Goal: Task Accomplishment & Management: Manage account settings

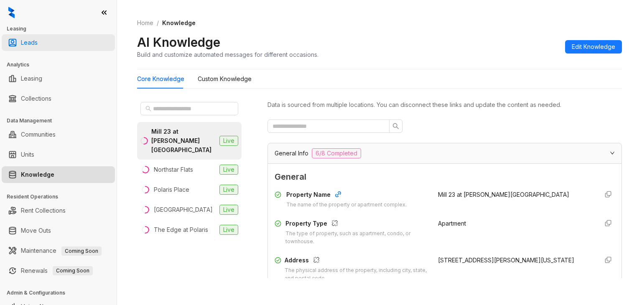
click at [38, 40] on link "Leads" at bounding box center [29, 42] width 17 height 17
click at [37, 42] on link "Leads" at bounding box center [29, 42] width 17 height 17
click at [27, 36] on link "Leads" at bounding box center [29, 42] width 17 height 17
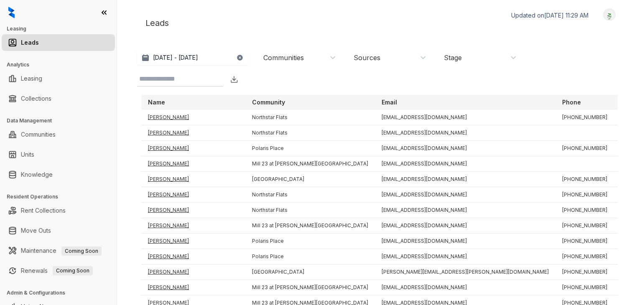
click at [239, 60] on icon "button" at bounding box center [239, 57] width 5 height 5
click at [198, 57] on p "[DATE] - [DATE]" at bounding box center [175, 57] width 45 height 8
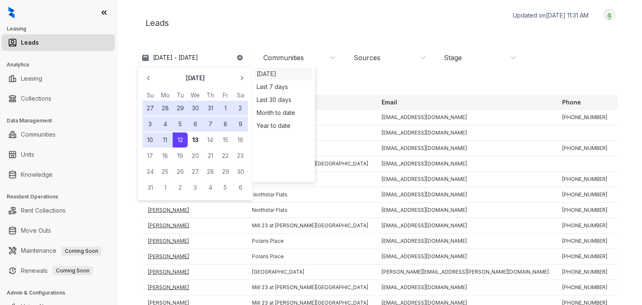
click at [269, 72] on div "[DATE]" at bounding box center [283, 73] width 58 height 13
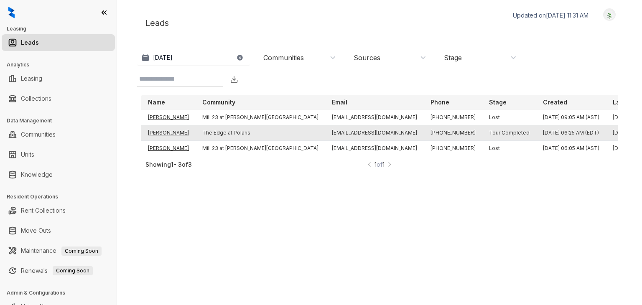
click at [167, 134] on td "Danielle Doggett" at bounding box center [168, 132] width 54 height 15
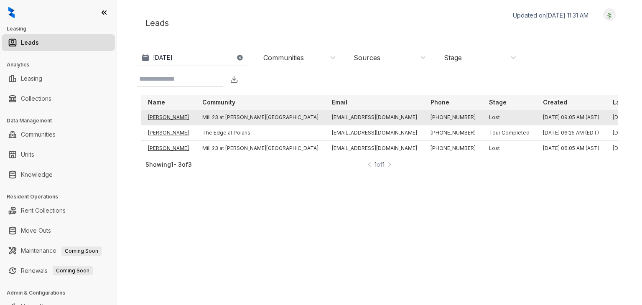
click at [161, 117] on td "Koal Lester" at bounding box center [168, 117] width 54 height 15
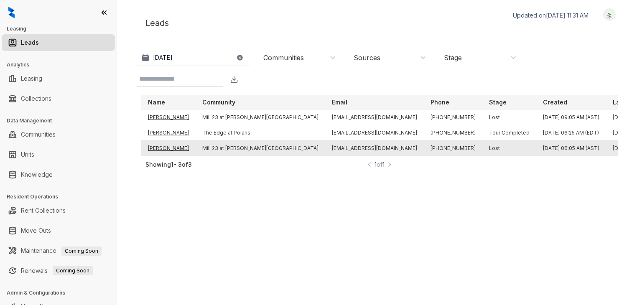
click at [164, 146] on td "Luke Lambright" at bounding box center [168, 148] width 54 height 15
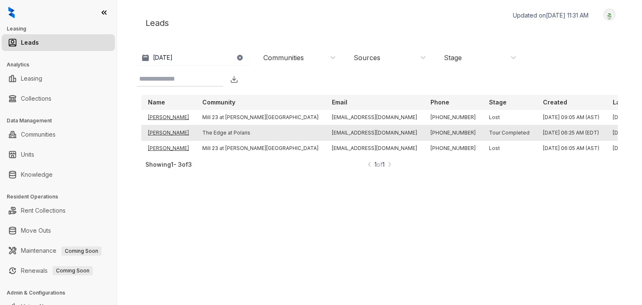
click at [180, 131] on td "Danielle Doggett" at bounding box center [168, 132] width 54 height 15
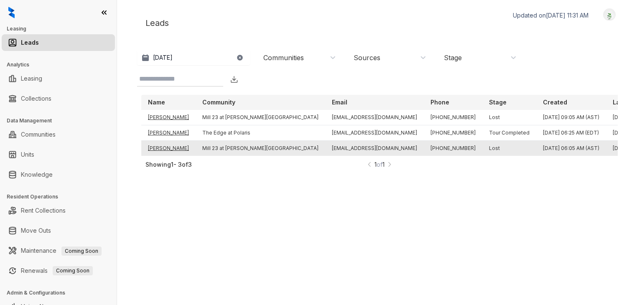
click at [176, 148] on td "Luke Lambright" at bounding box center [168, 148] width 54 height 15
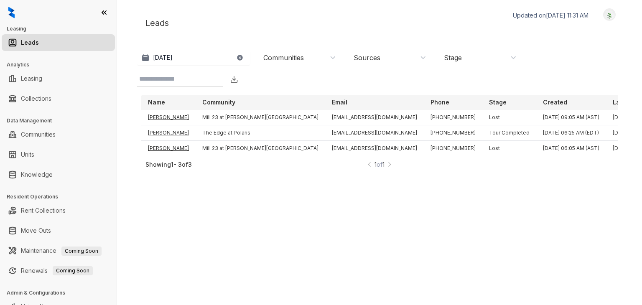
click at [10, 13] on img at bounding box center [11, 13] width 6 height 12
click at [27, 48] on link "Leads" at bounding box center [30, 42] width 18 height 17
click at [470, 57] on div "Stage" at bounding box center [480, 57] width 73 height 9
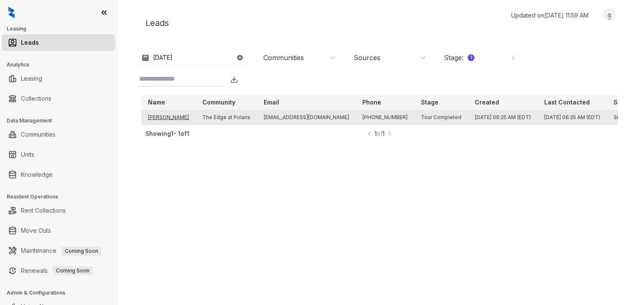
click at [174, 118] on td "Danielle Doggett" at bounding box center [168, 117] width 54 height 15
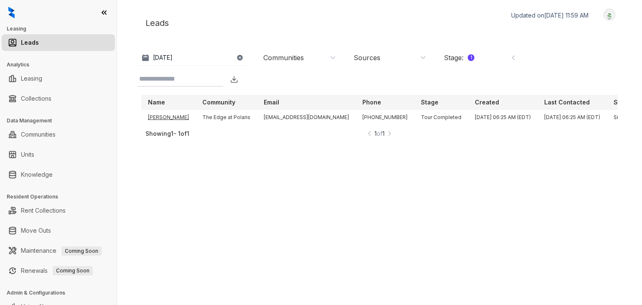
click at [377, 54] on div "Sources" at bounding box center [366, 57] width 27 height 9
click at [495, 56] on div "Stage : 1" at bounding box center [480, 57] width 73 height 9
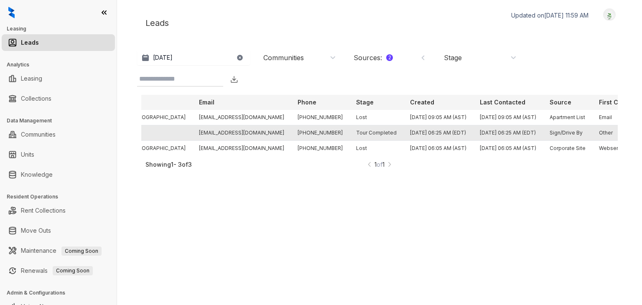
scroll to position [0, 163]
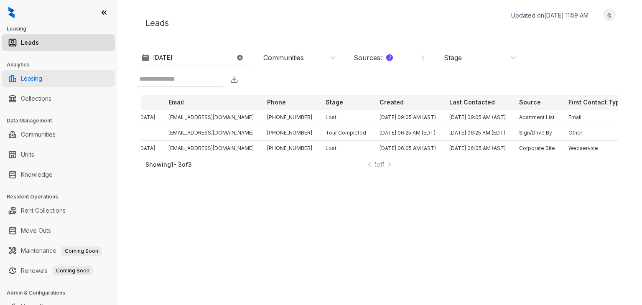
click at [38, 81] on link "Leasing" at bounding box center [31, 78] width 21 height 17
select select "******"
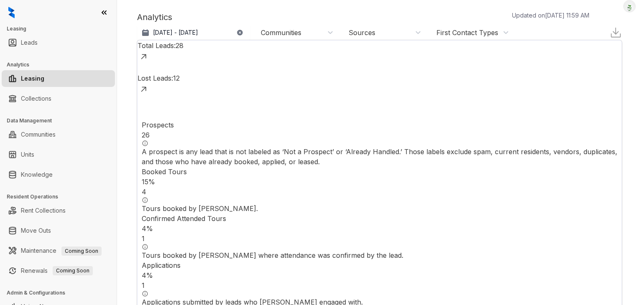
click at [282, 35] on div "Communities" at bounding box center [281, 32] width 41 height 9
click at [363, 32] on div "Sources" at bounding box center [361, 32] width 27 height 9
click at [442, 30] on div "First Contact Types" at bounding box center [467, 32] width 62 height 9
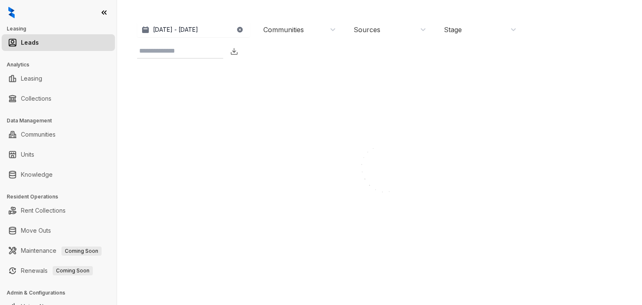
scroll to position [28, 0]
